Goal: Task Accomplishment & Management: Use online tool/utility

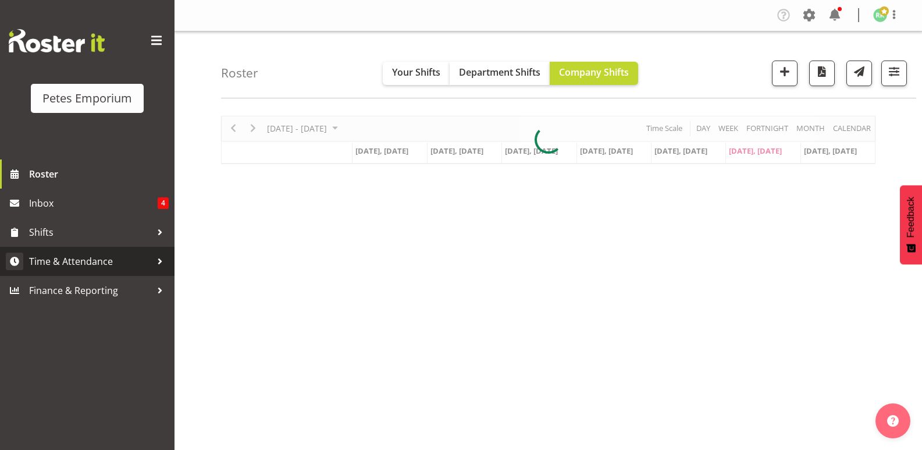
click at [96, 257] on span "Time & Attendance" at bounding box center [90, 260] width 122 height 17
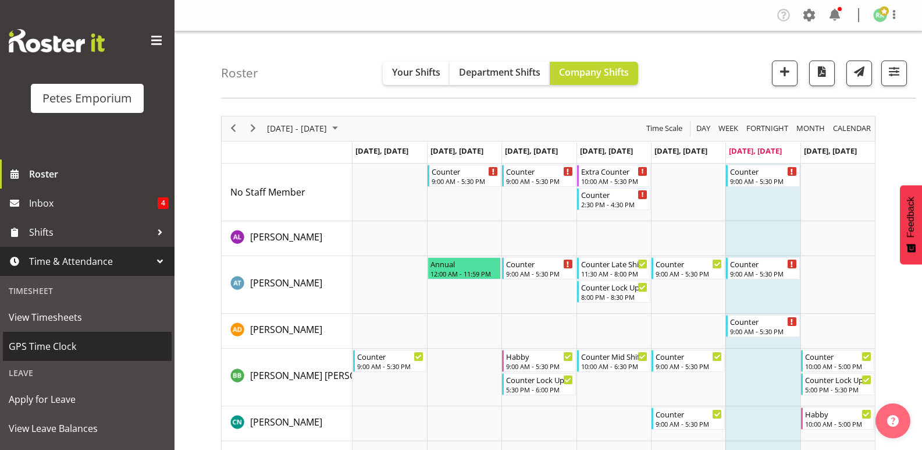
click at [54, 344] on span "GPS Time Clock" at bounding box center [87, 345] width 157 height 17
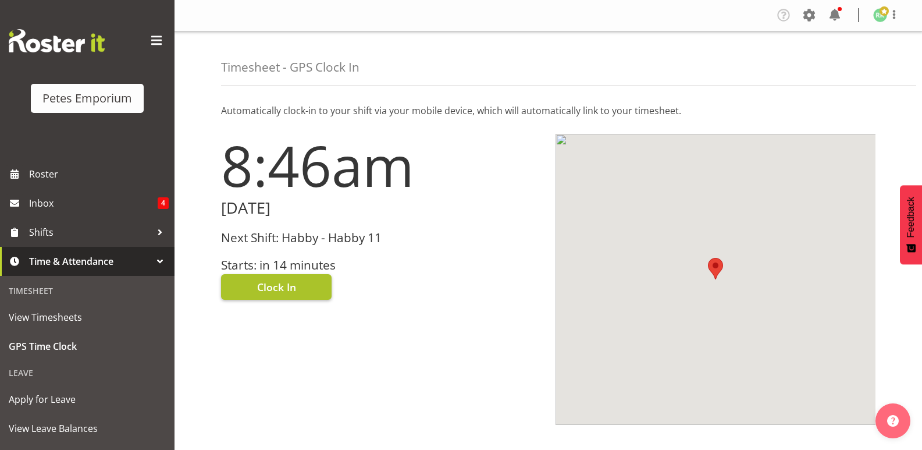
click at [291, 291] on span "Clock In" at bounding box center [276, 286] width 39 height 15
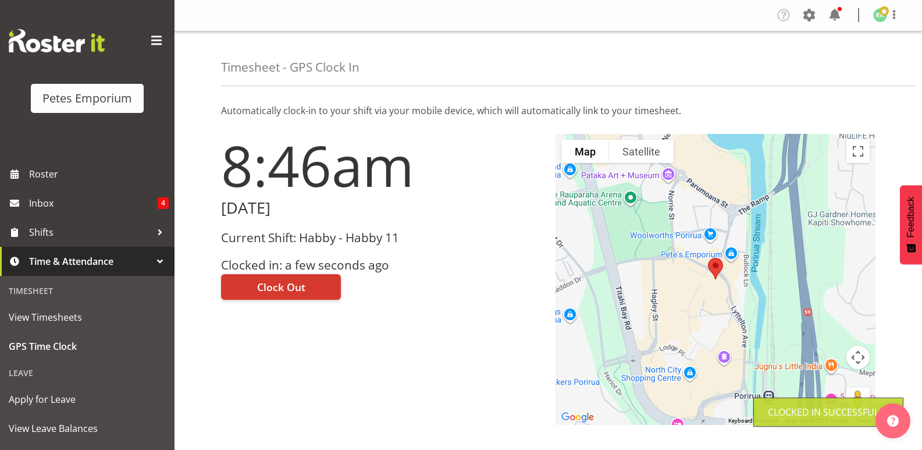
click at [878, 19] on img at bounding box center [880, 15] width 14 height 14
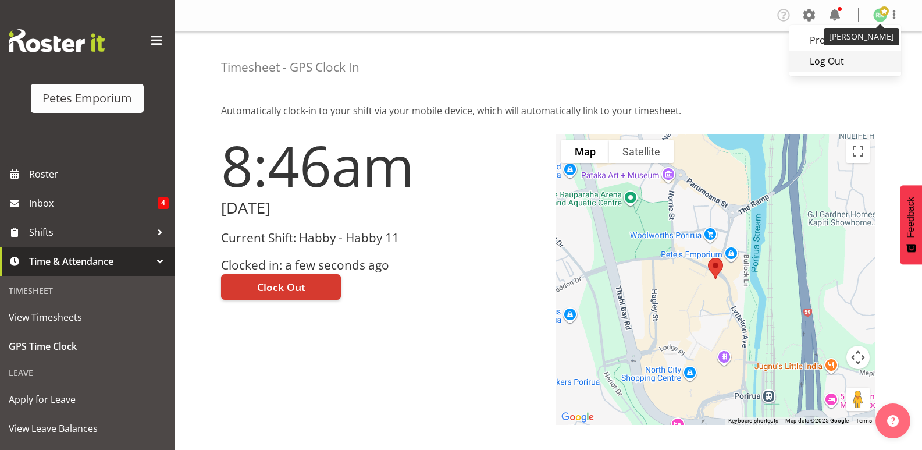
click at [828, 59] on link "Log Out" at bounding box center [845, 61] width 112 height 21
